Goal: Task Accomplishment & Management: Manage account settings

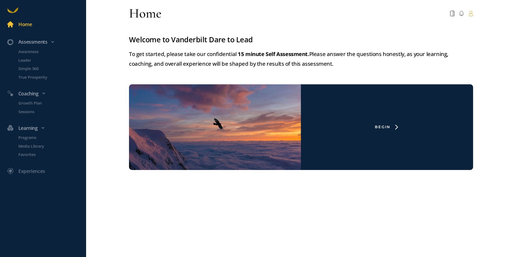
click at [469, 14] on icon at bounding box center [470, 13] width 5 height 5
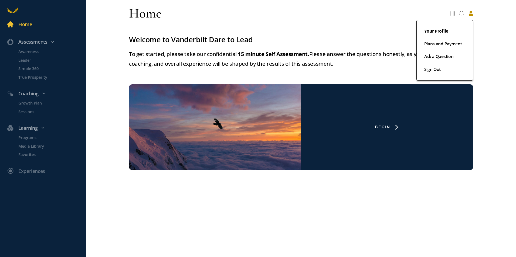
click at [438, 33] on link "Your Profile" at bounding box center [444, 34] width 41 height 13
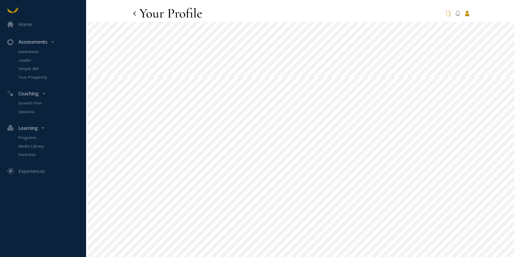
click at [446, 13] on icon at bounding box center [448, 13] width 4 height 5
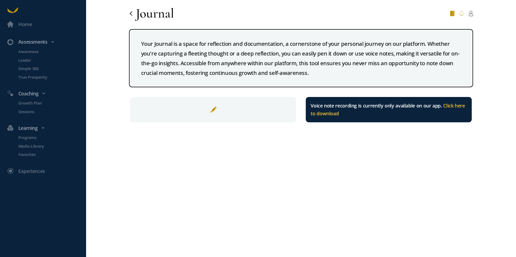
click at [461, 12] on icon at bounding box center [461, 13] width 4 height 5
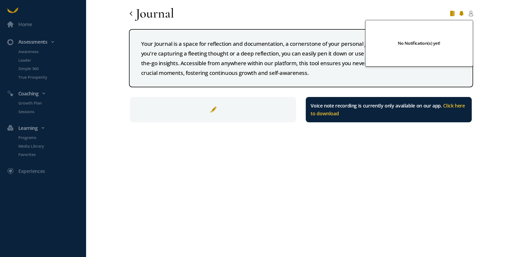
click at [461, 13] on icon at bounding box center [461, 13] width 4 height 5
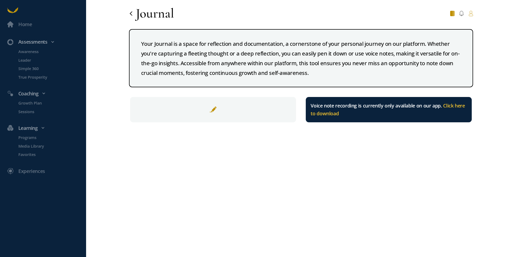
click at [473, 12] on icon at bounding box center [470, 13] width 5 height 5
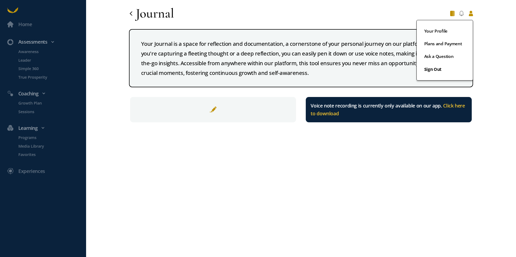
click at [434, 68] on button "Sign Out" at bounding box center [444, 69] width 41 height 7
